Goal: Information Seeking & Learning: Check status

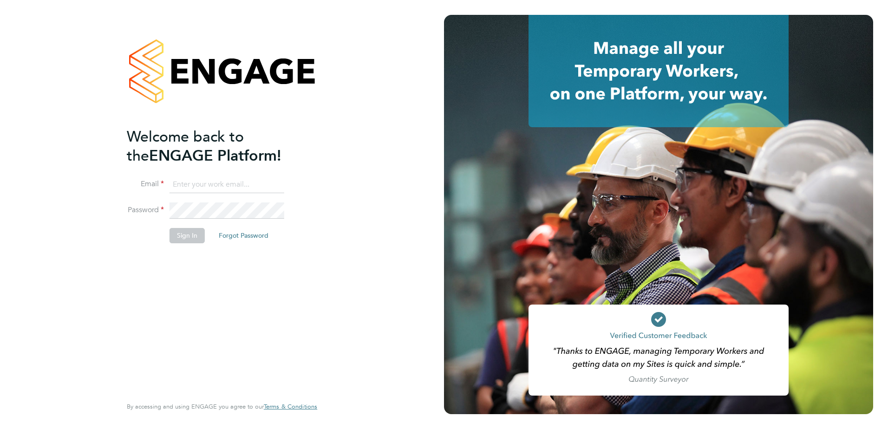
type input "Michael.Spearing@ngbailey.co.uk"
click at [195, 239] on button "Sign In" at bounding box center [187, 235] width 35 height 15
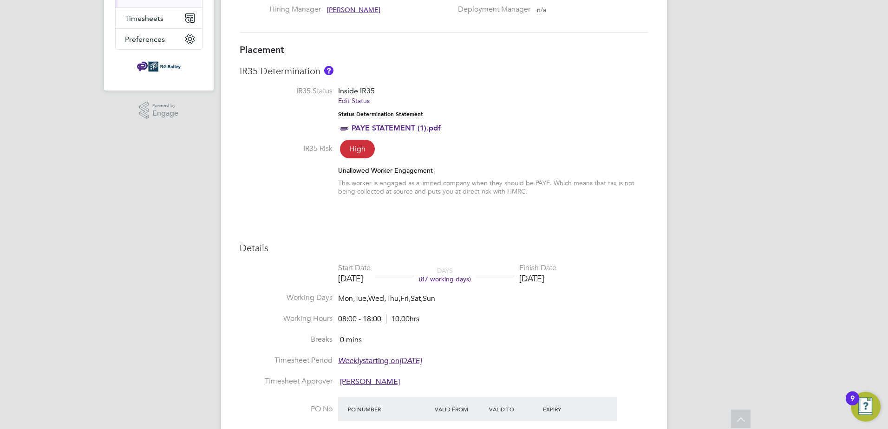
scroll to position [186, 0]
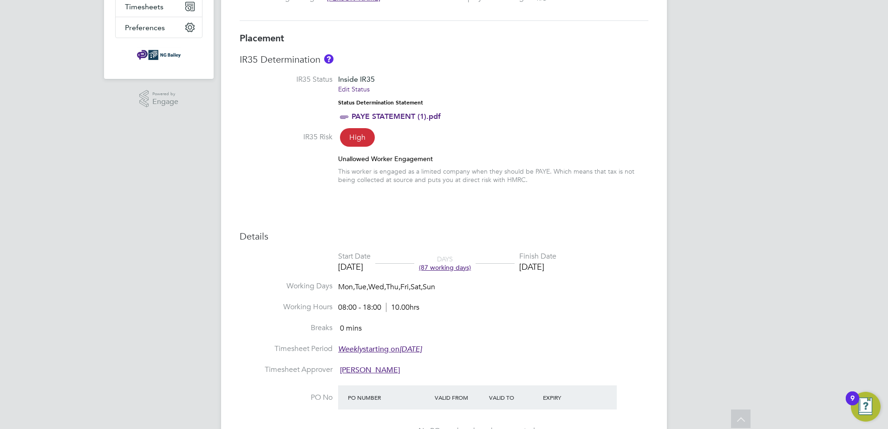
click at [461, 270] on span "(87 working days)" at bounding box center [445, 267] width 52 height 8
click at [693, 255] on div "MS Michael Spearing Notifications 7 Applications: Network Sites Workers Current…" at bounding box center [444, 348] width 888 height 1069
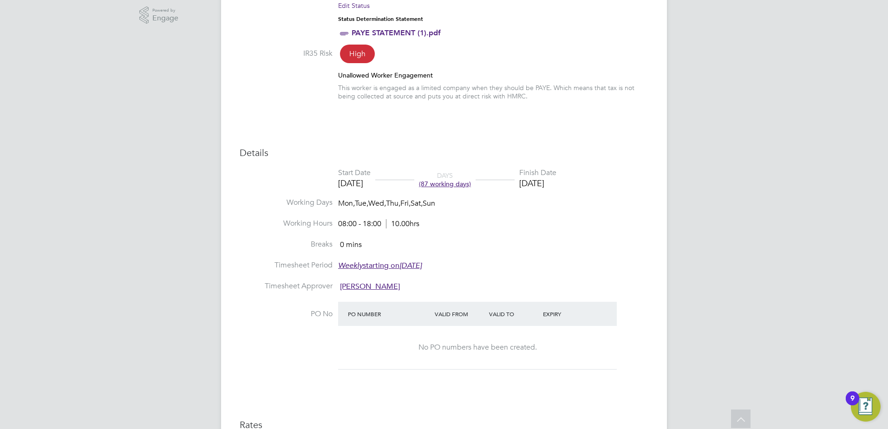
scroll to position [84, 0]
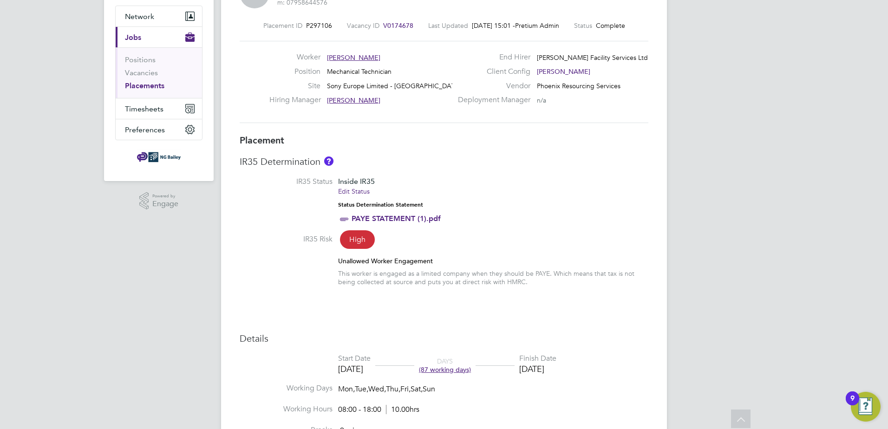
click at [140, 83] on link "Placements" at bounding box center [144, 85] width 39 height 9
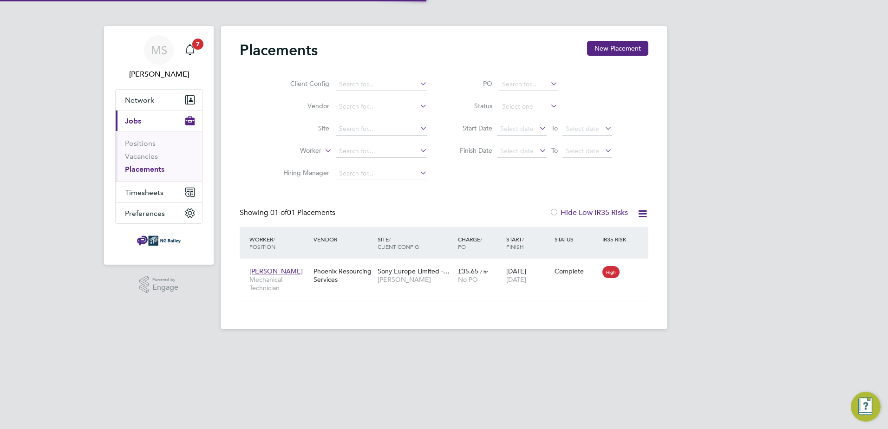
scroll to position [27, 81]
click at [267, 272] on span "[PERSON_NAME]" at bounding box center [275, 271] width 53 height 8
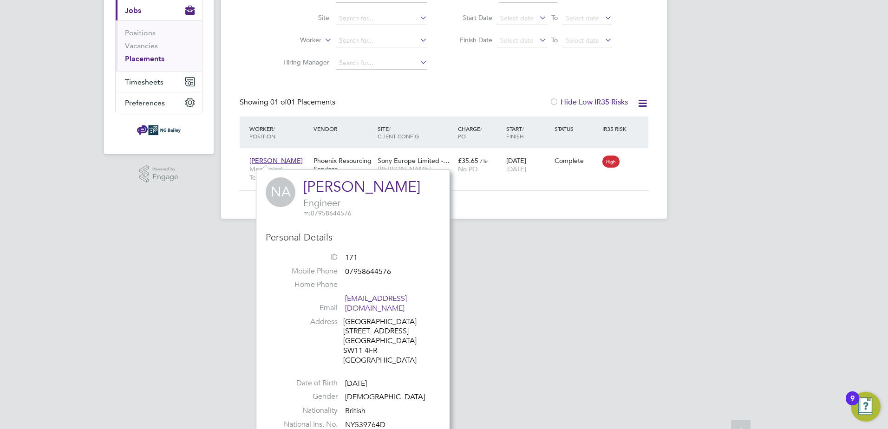
scroll to position [114, 0]
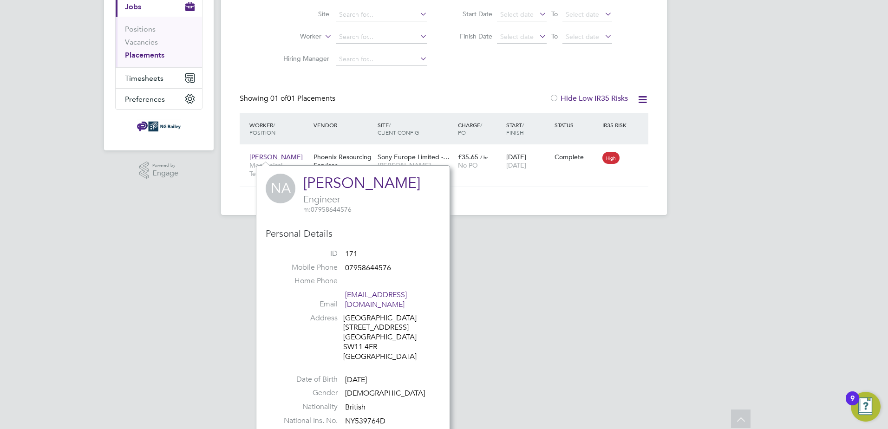
click at [515, 230] on html "MS Michael Spearing Notifications 7 Applications: Network Sites Workers Current…" at bounding box center [444, 58] width 888 height 344
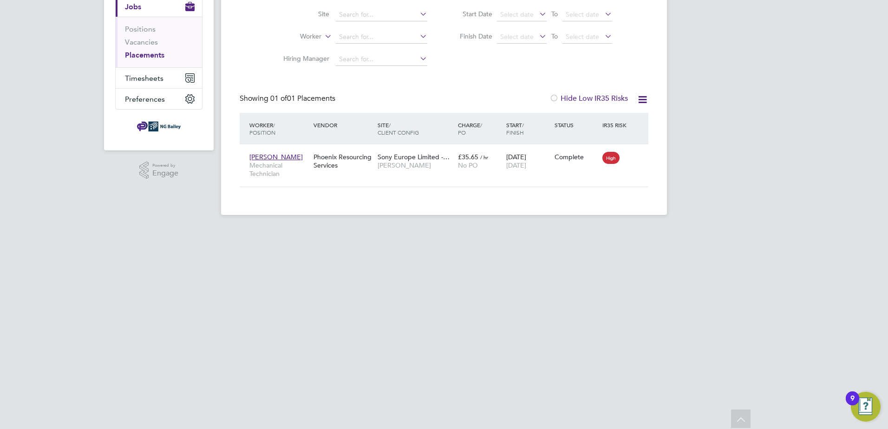
scroll to position [0, 0]
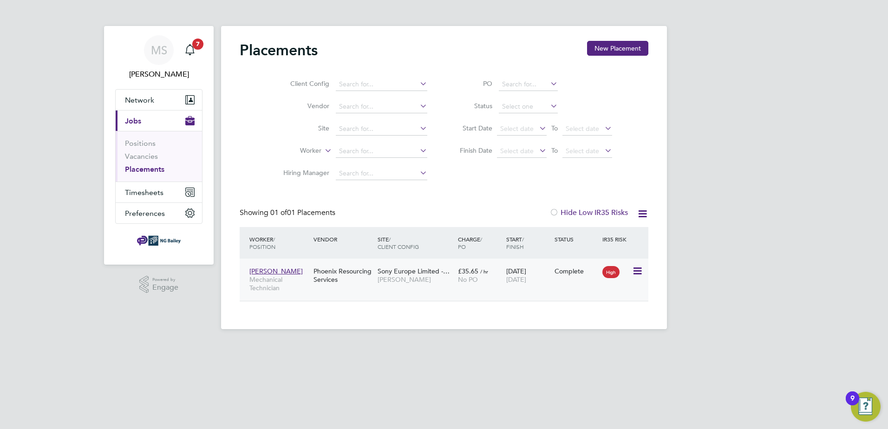
click at [270, 273] on span "[PERSON_NAME]" at bounding box center [275, 271] width 53 height 8
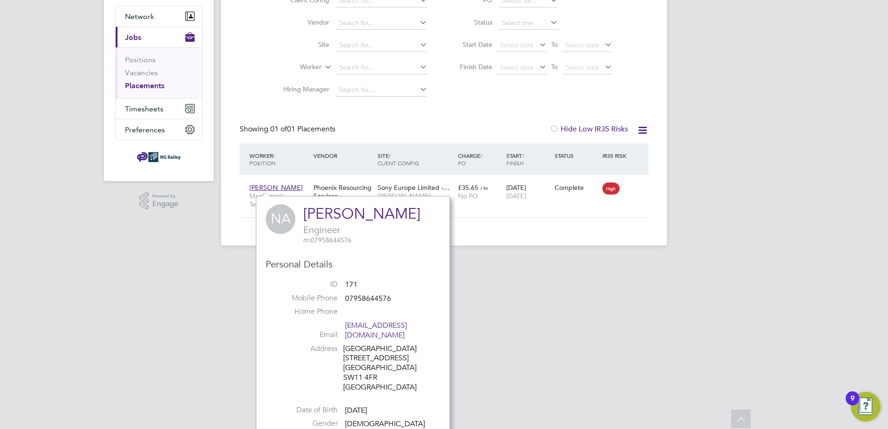
scroll to position [68, 0]
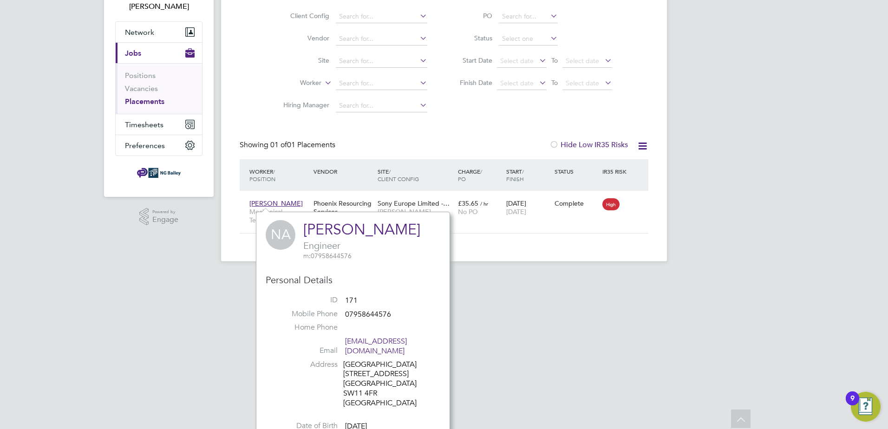
click at [481, 276] on html "MS Michael Spearing Notifications 7 Applications: Network Sites Workers Current…" at bounding box center [444, 104] width 888 height 344
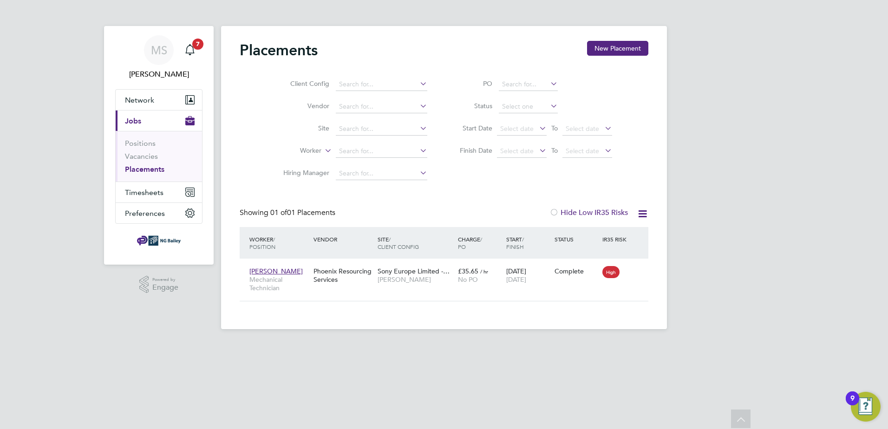
scroll to position [0, 0]
click at [144, 192] on span "Timesheets" at bounding box center [144, 192] width 39 height 9
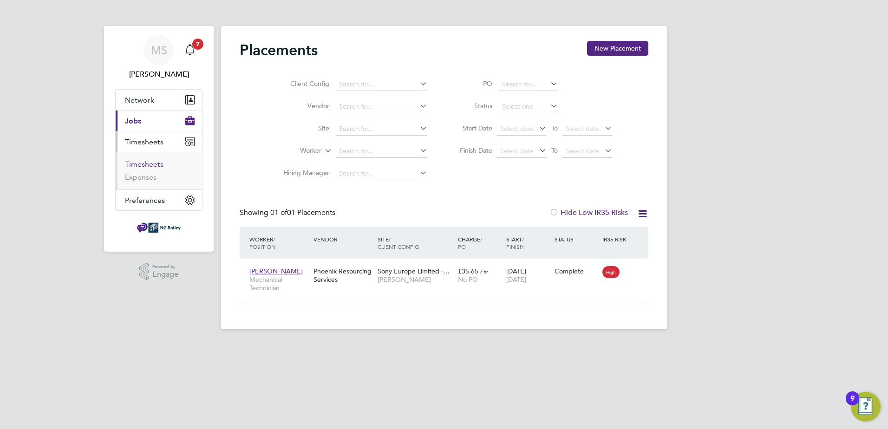
click at [149, 166] on link "Timesheets" at bounding box center [144, 164] width 39 height 9
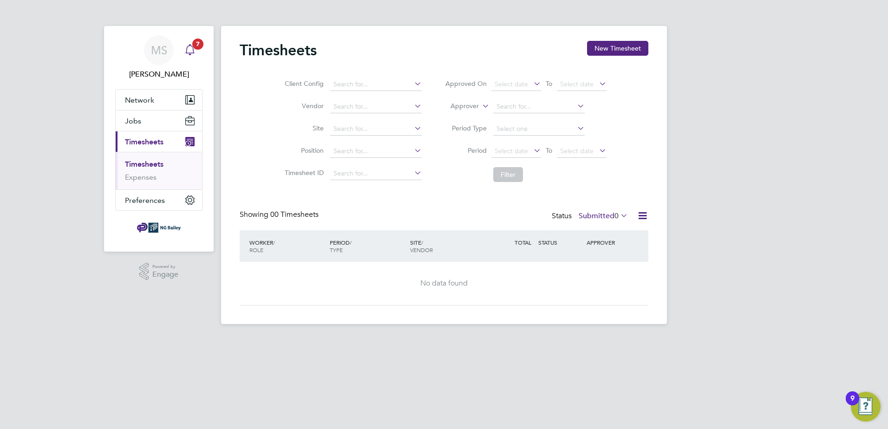
click at [197, 45] on span "7" at bounding box center [197, 44] width 11 height 11
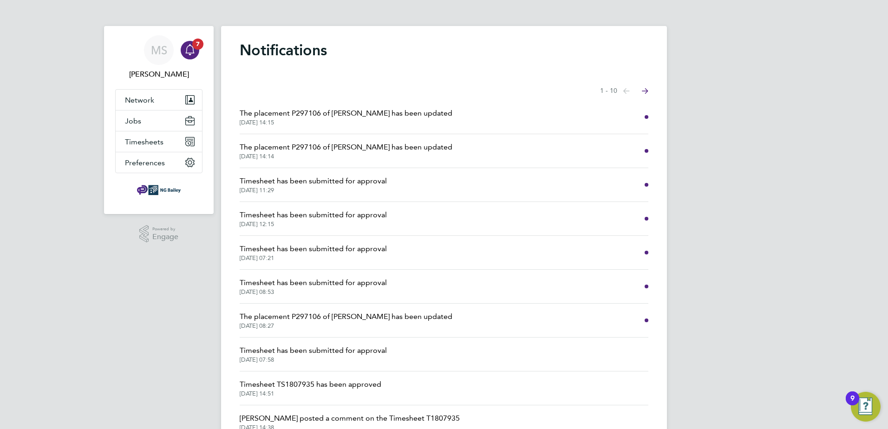
click at [288, 148] on span "The placement P297106 of Nigel Alleyne has been updated" at bounding box center [346, 147] width 213 height 11
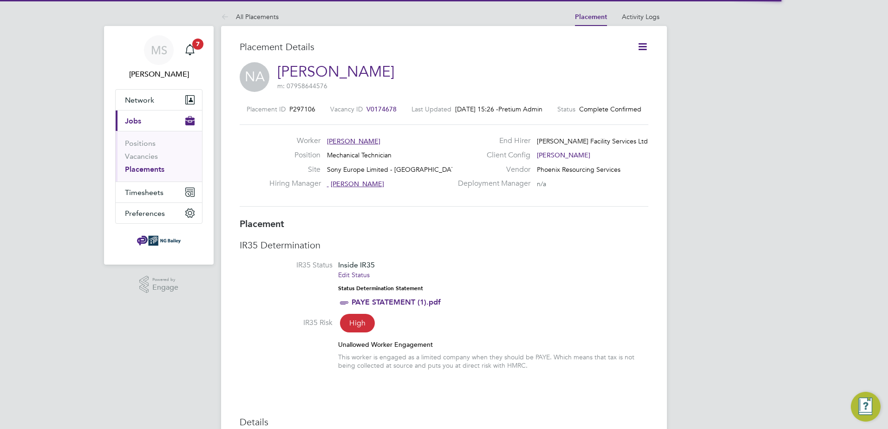
scroll to position [15, 183]
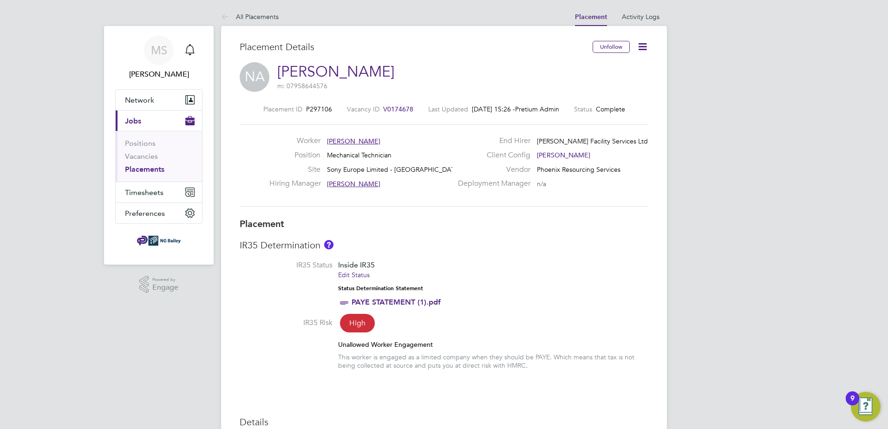
drag, startPoint x: 259, startPoint y: 13, endPoint x: 254, endPoint y: 15, distance: 5.4
click at [259, 13] on link "All Placements" at bounding box center [250, 17] width 58 height 8
click at [394, 302] on link "PAYE STATEMENT (1).pdf" at bounding box center [396, 302] width 89 height 9
